Goal: Task Accomplishment & Management: Manage account settings

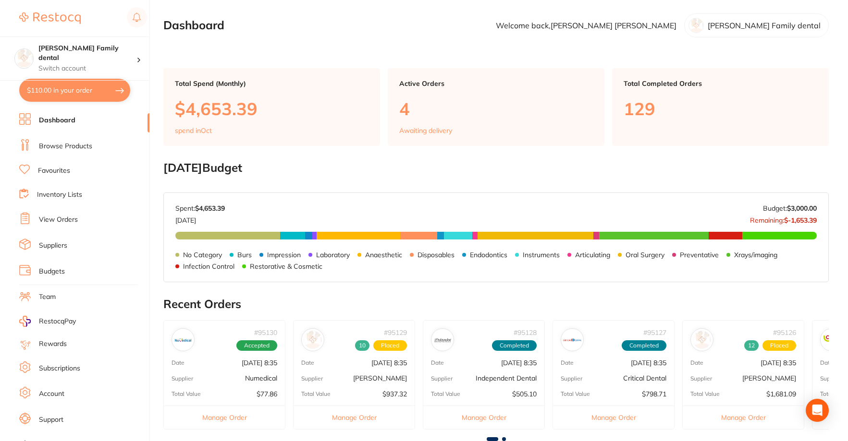
click at [47, 217] on link "View Orders" at bounding box center [58, 220] width 39 height 10
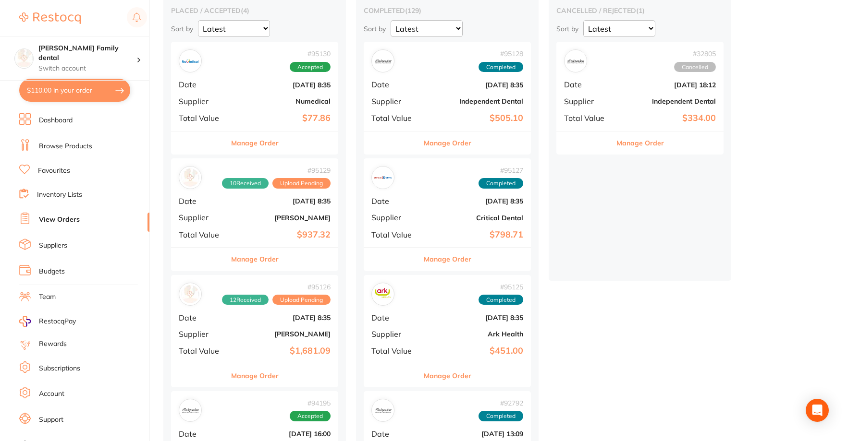
scroll to position [96, 0]
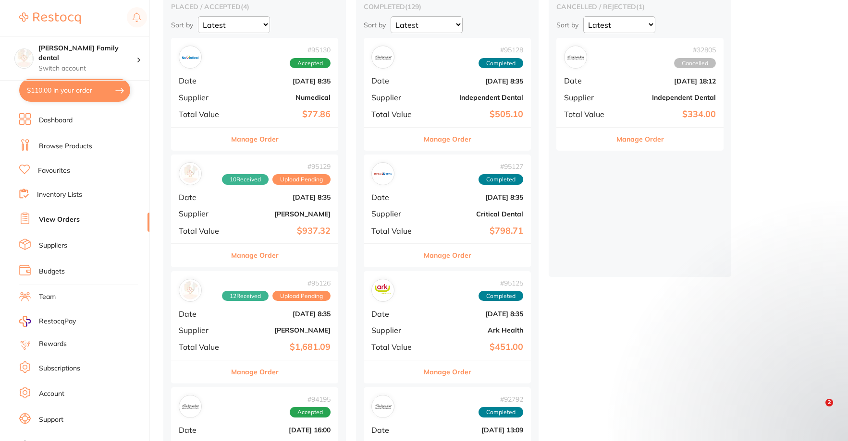
click at [255, 147] on button "Manage Order" at bounding box center [255, 139] width 48 height 23
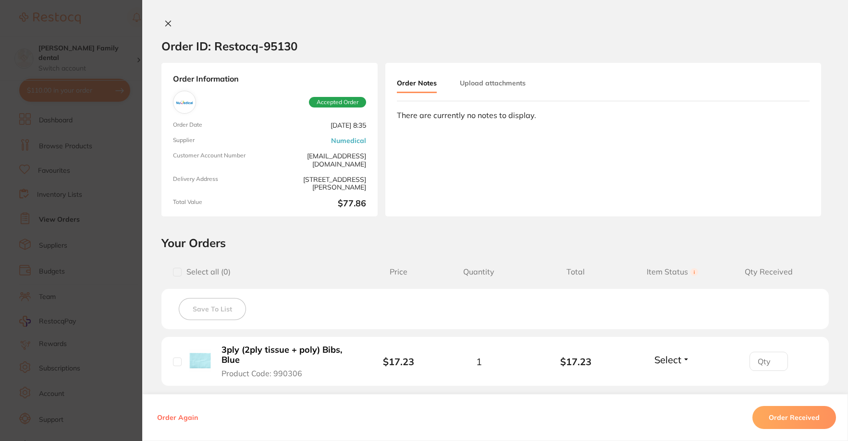
click at [164, 23] on icon at bounding box center [168, 24] width 8 height 8
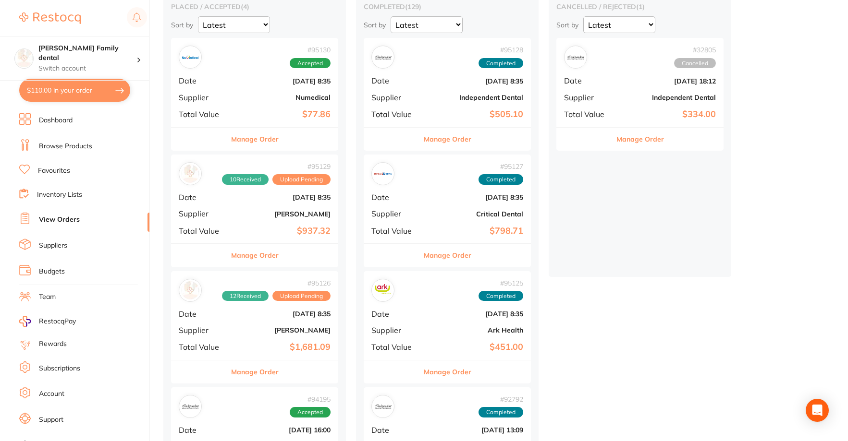
click at [245, 256] on button "Manage Order" at bounding box center [255, 255] width 48 height 23
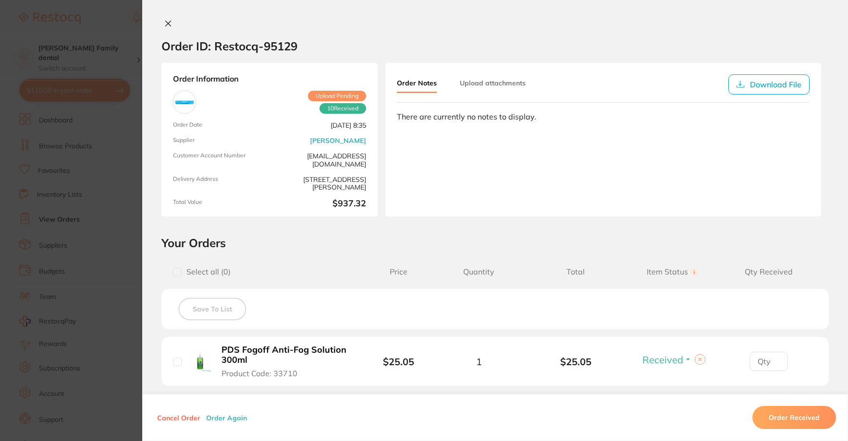
click at [161, 23] on button at bounding box center [167, 24] width 13 height 10
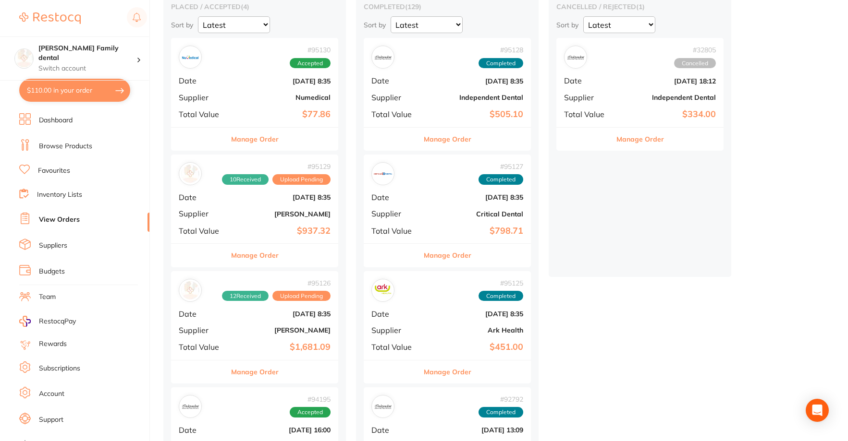
click at [253, 376] on button "Manage Order" at bounding box center [255, 372] width 48 height 23
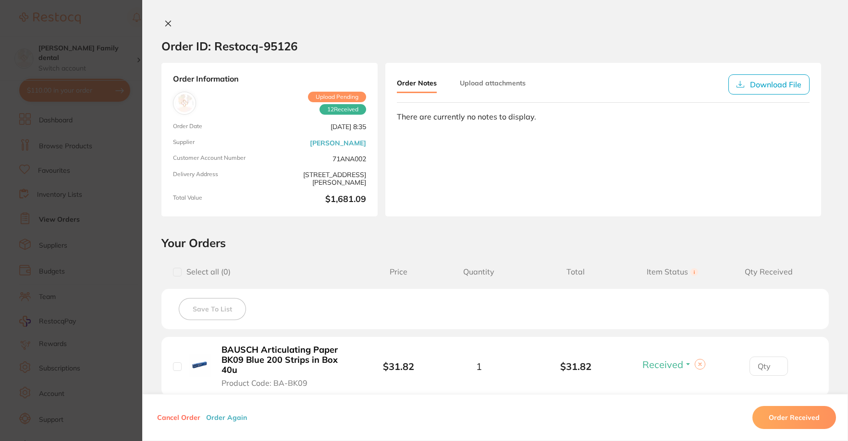
drag, startPoint x: 163, startPoint y: 27, endPoint x: 154, endPoint y: 33, distance: 10.1
click at [163, 27] on button at bounding box center [167, 24] width 13 height 10
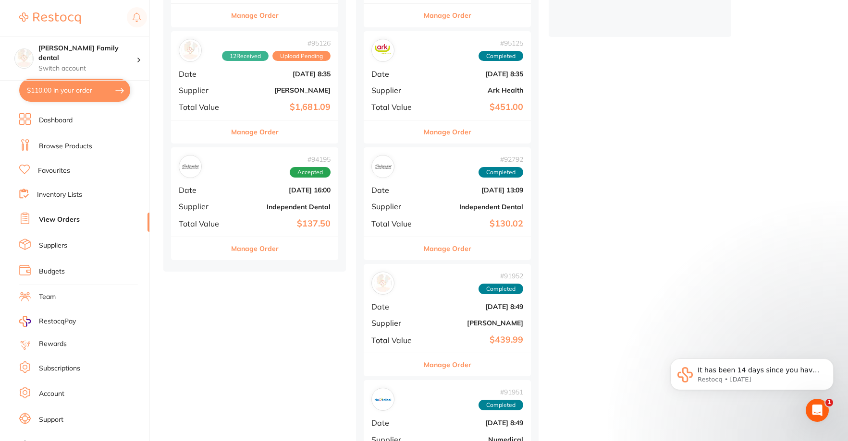
click at [258, 253] on button "Manage Order" at bounding box center [255, 248] width 48 height 23
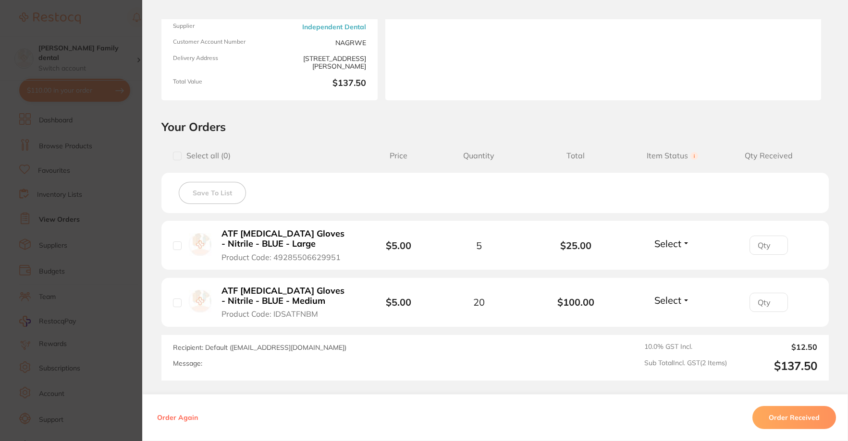
scroll to position [144, 0]
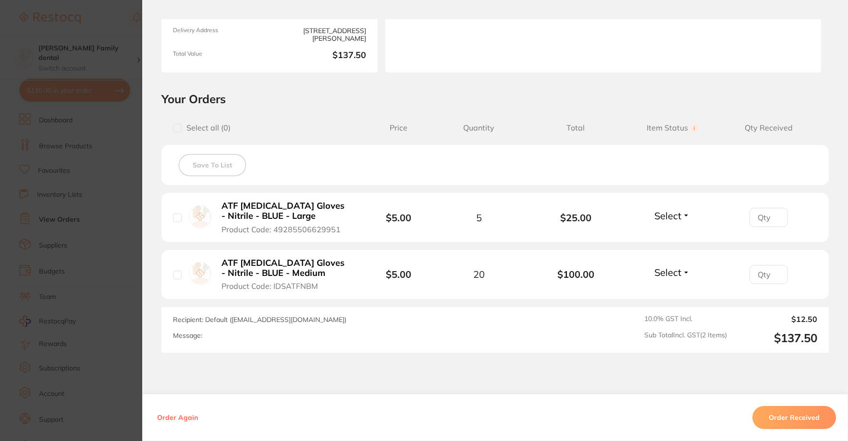
click at [662, 213] on span "Select" at bounding box center [667, 216] width 27 height 12
click at [661, 234] on span "Received" at bounding box center [672, 236] width 24 height 7
click at [425, 340] on div "Message:" at bounding box center [366, 336] width 387 height 8
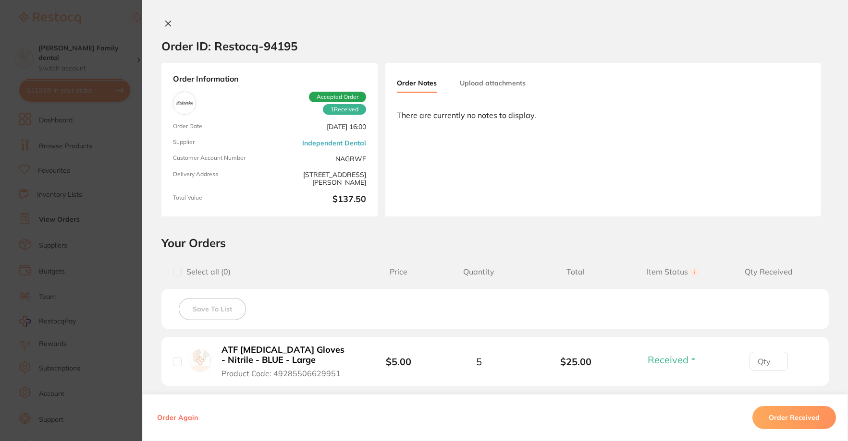
click at [167, 24] on icon at bounding box center [168, 24] width 8 height 8
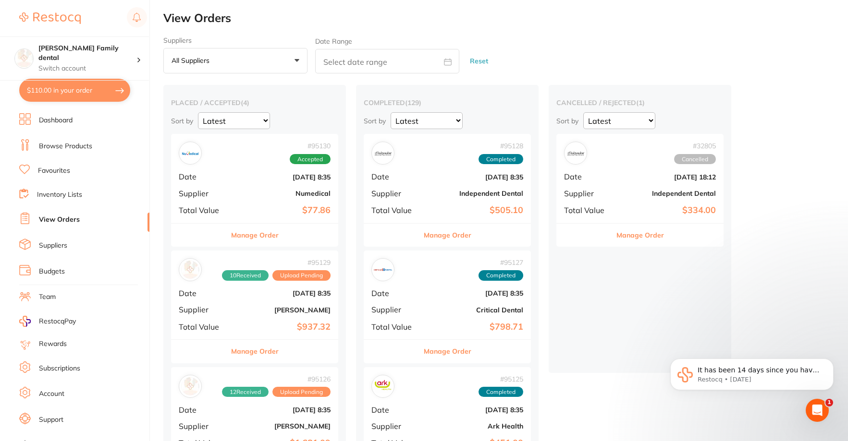
click at [255, 233] on button "Manage Order" at bounding box center [255, 235] width 48 height 23
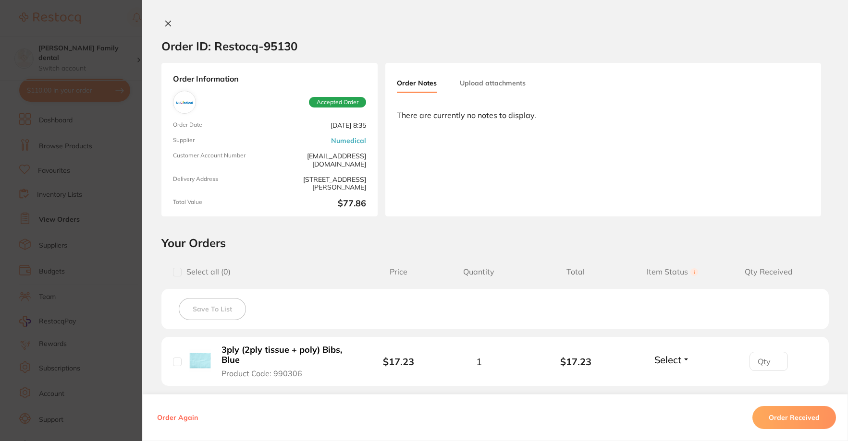
click at [165, 26] on icon at bounding box center [168, 24] width 8 height 8
